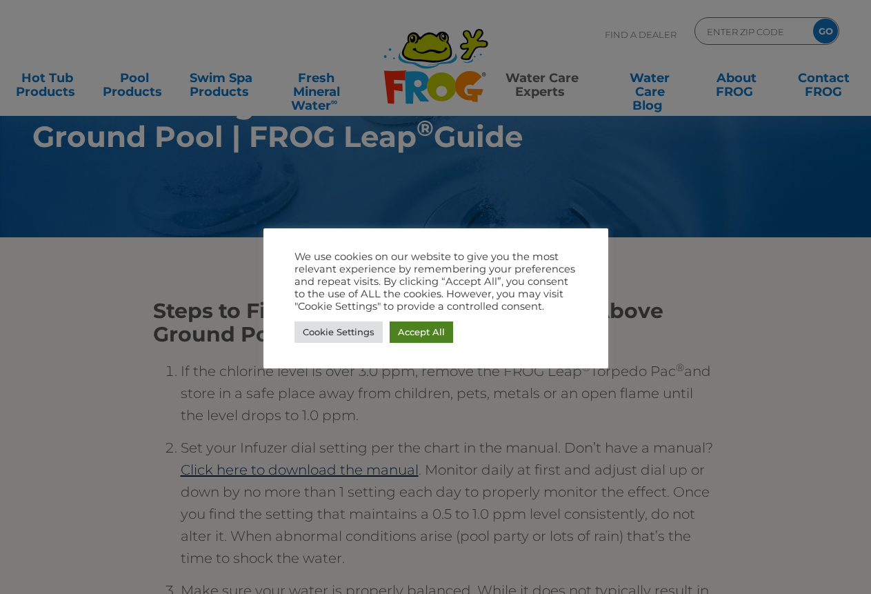
click at [425, 332] on link "Accept All" at bounding box center [420, 331] width 63 height 21
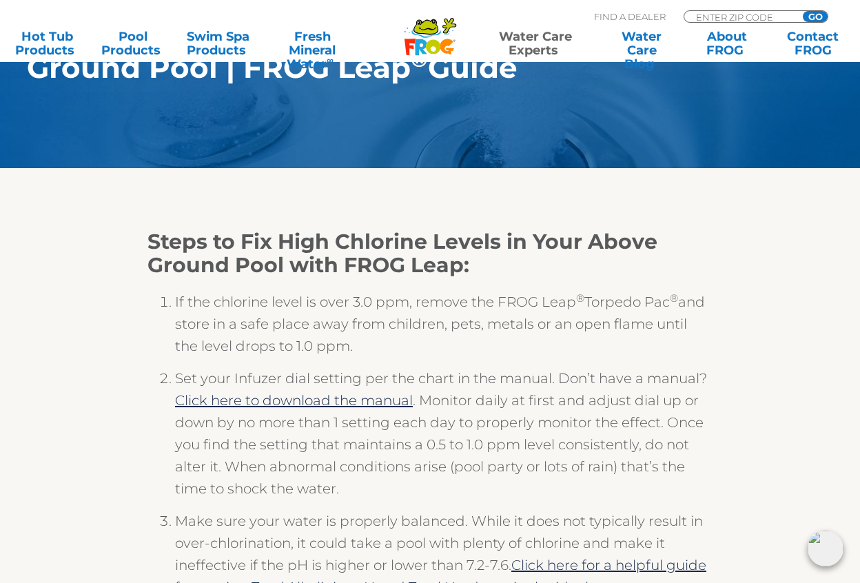
scroll to position [189, 0]
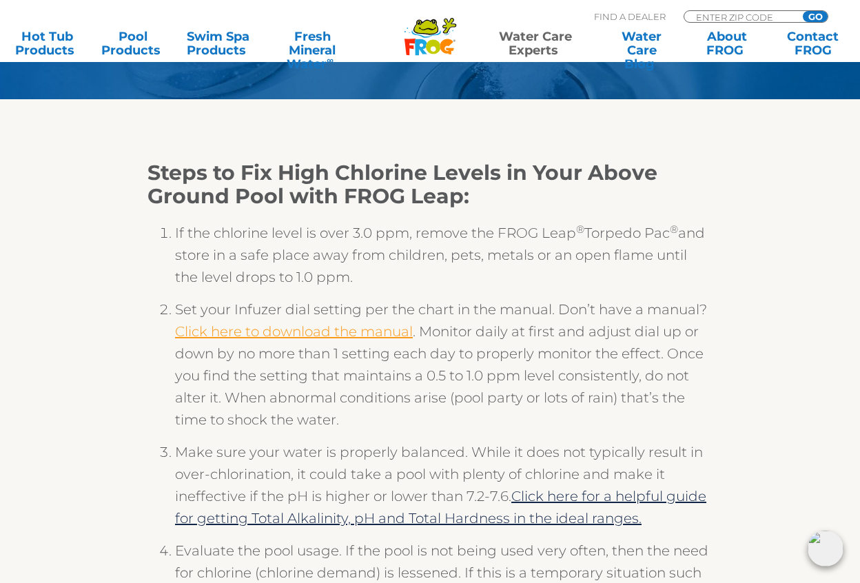
click at [313, 336] on link "Click here to download the manual" at bounding box center [294, 331] width 238 height 17
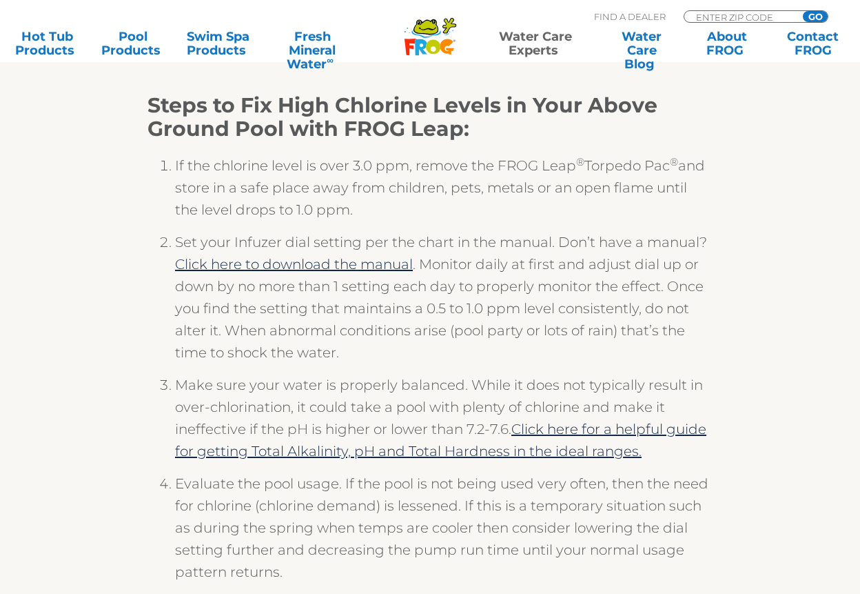
scroll to position [325, 0]
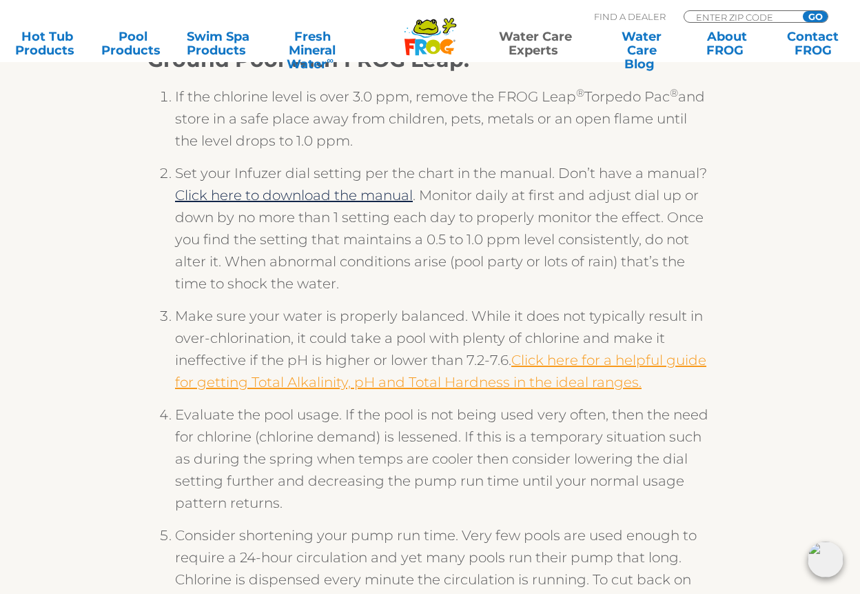
click at [544, 360] on link "Click here for a helpful guide for getting Total Alkalinity, pH and Total Hardn…" at bounding box center [441, 371] width 532 height 39
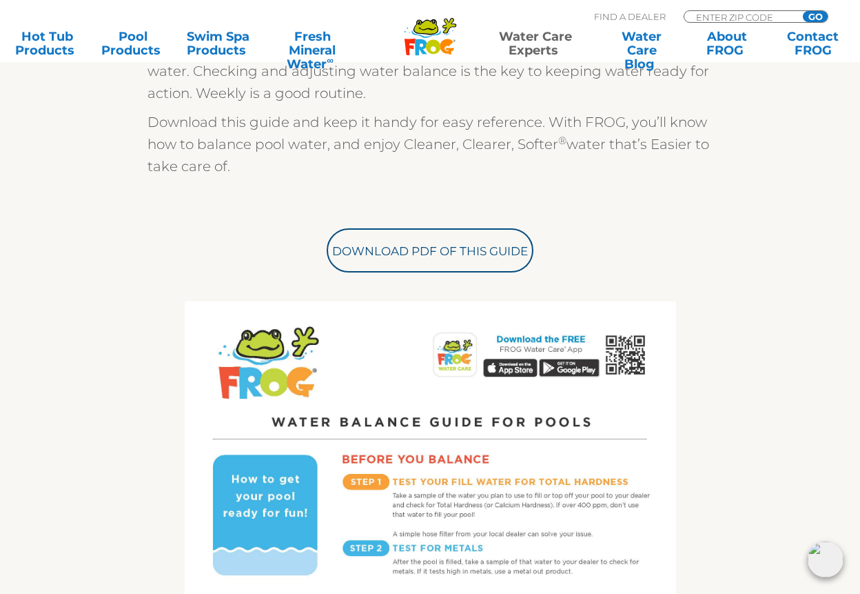
scroll to position [414, 0]
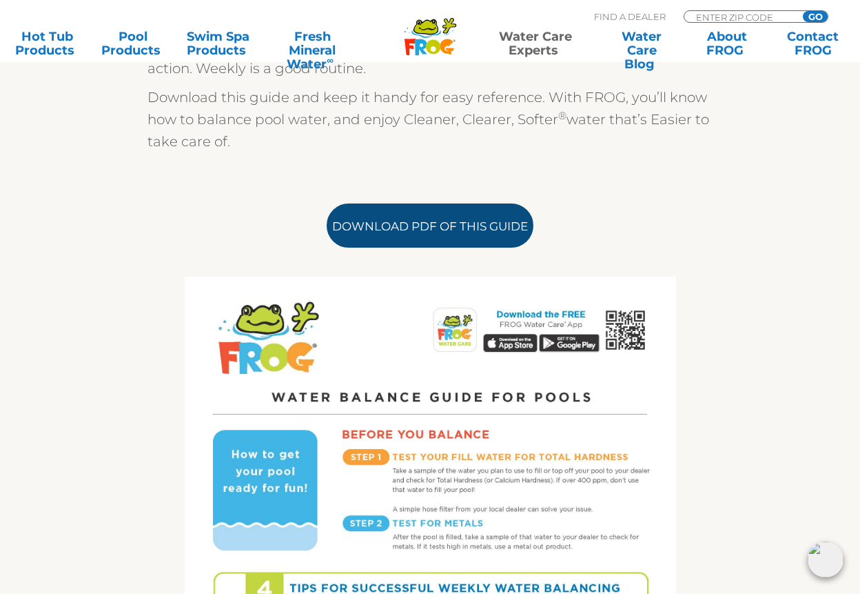
click at [454, 237] on link "Download PDF of this Guide" at bounding box center [430, 225] width 207 height 44
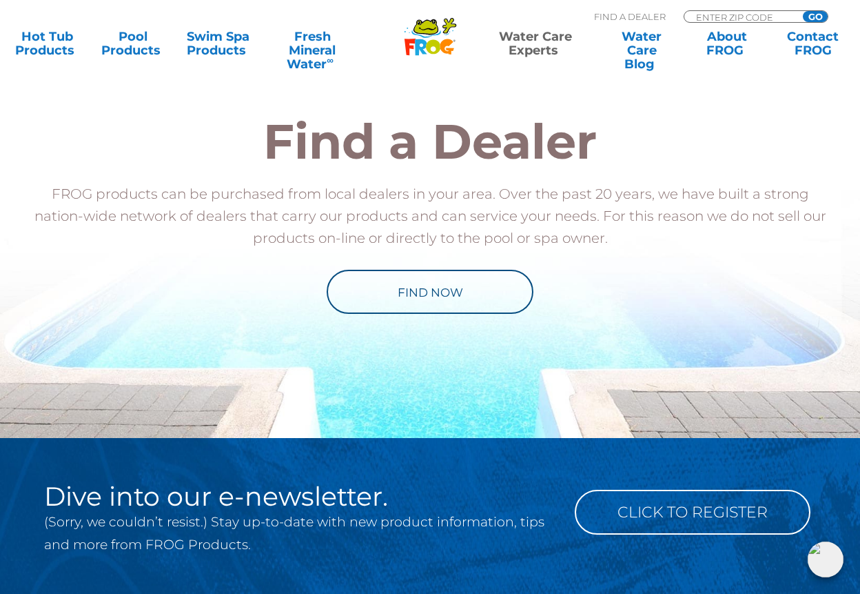
scroll to position [1517, 0]
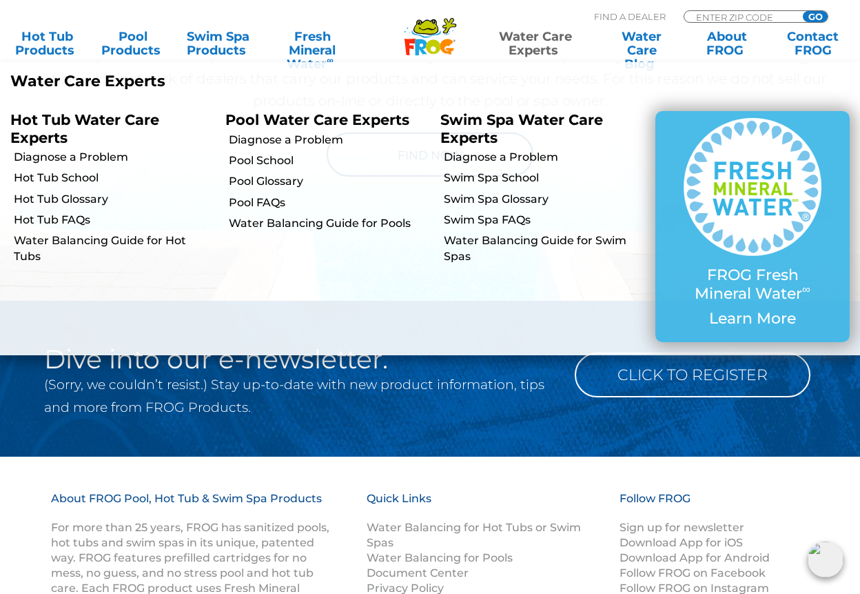
click at [538, 36] on link "Water Care Experts" at bounding box center [535, 44] width 108 height 28
